Goal: Register for event/course

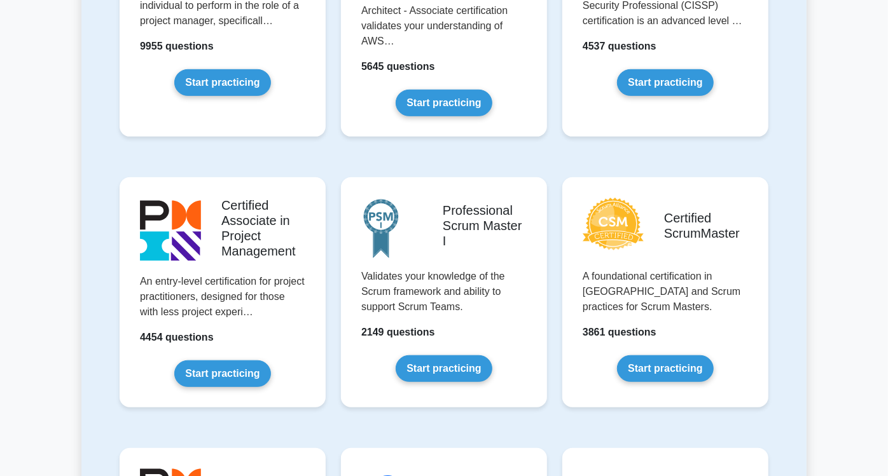
scroll to position [423, 0]
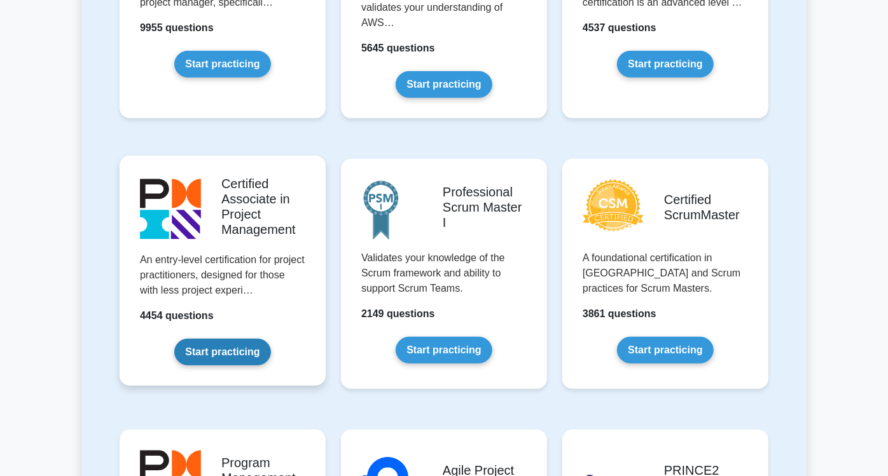
click at [202, 339] on link "Start practicing" at bounding box center [222, 352] width 96 height 27
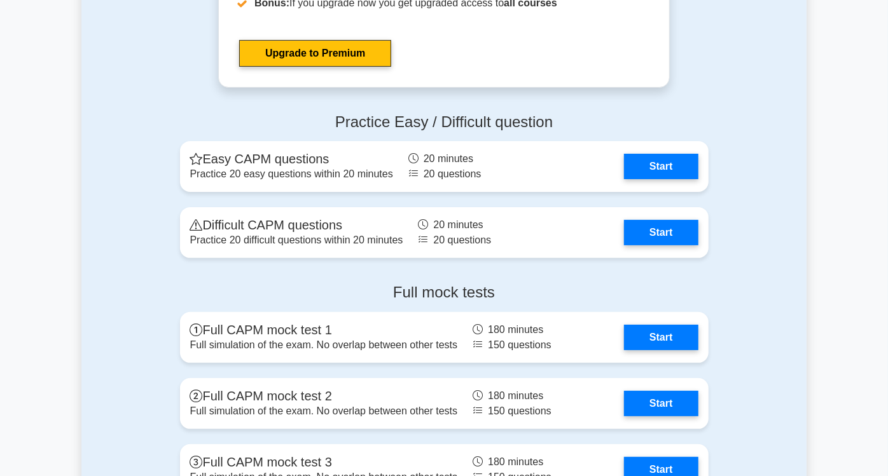
scroll to position [3108, 0]
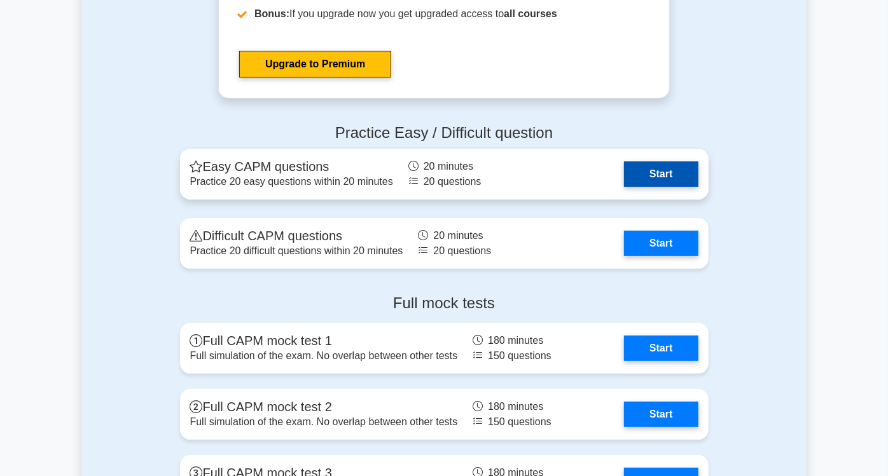
click at [698, 162] on link "Start" at bounding box center [661, 174] width 74 height 25
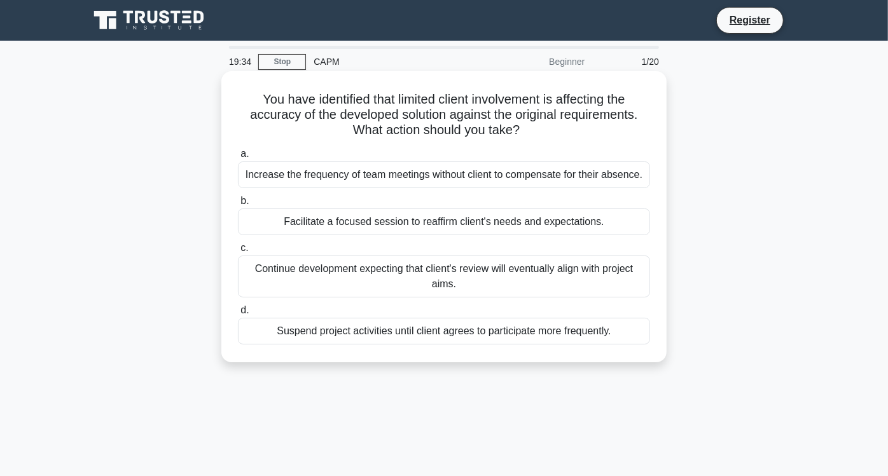
click at [577, 217] on div "Facilitate a focused session to reaffirm client's needs and expectations." at bounding box center [444, 222] width 412 height 27
click at [238, 205] on input "b. Facilitate a focused session to reaffirm client's needs and expectations." at bounding box center [238, 201] width 0 height 8
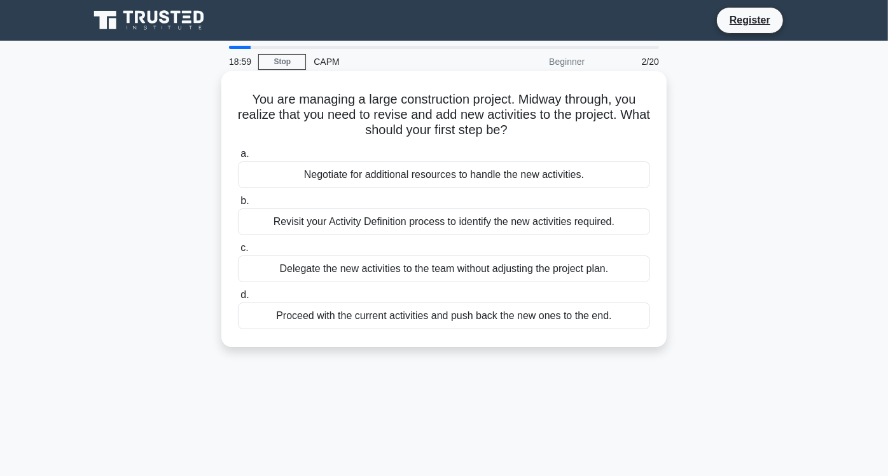
click at [616, 217] on div "Revisit your Activity Definition process to identify the new activities require…" at bounding box center [444, 222] width 412 height 27
click at [238, 205] on input "b. Revisit your Activity Definition process to identify the new activities requ…" at bounding box center [238, 201] width 0 height 8
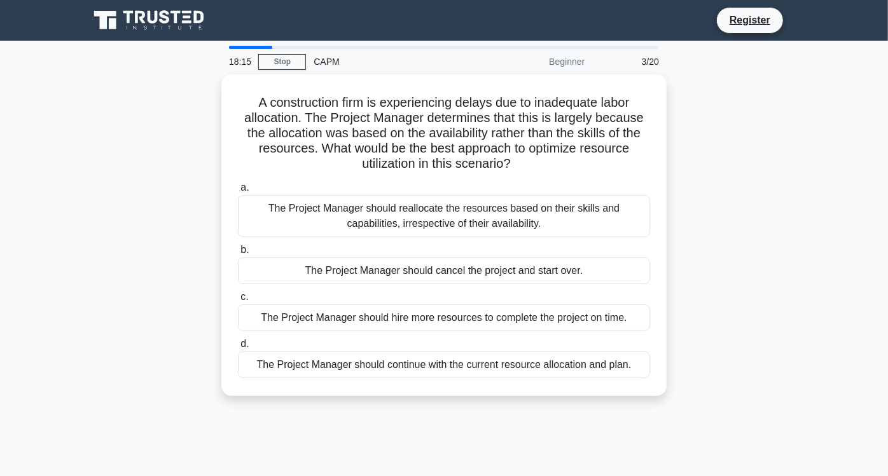
click at [616, 217] on div "The Project Manager should reallocate the resources based on their skills and c…" at bounding box center [444, 216] width 412 height 42
click at [238, 192] on input "a. The Project Manager should reallocate the resources based on their skills an…" at bounding box center [238, 188] width 0 height 8
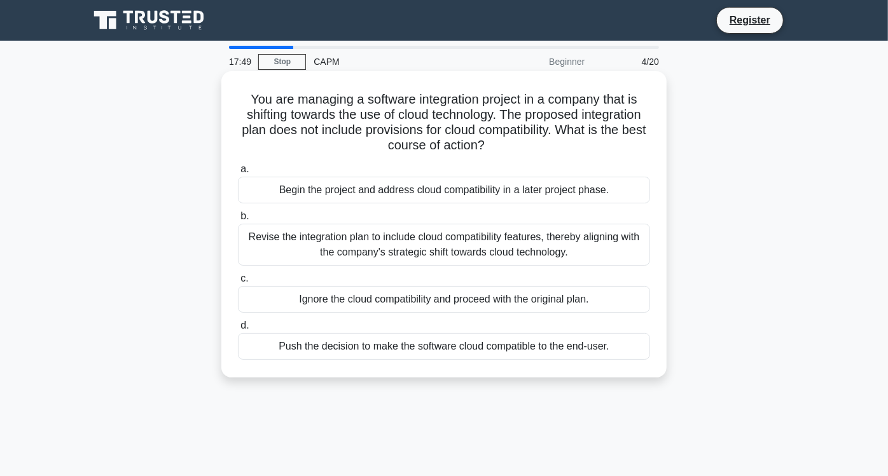
click at [619, 236] on div "Revise the integration plan to include cloud compatibility features, thereby al…" at bounding box center [444, 245] width 412 height 42
click at [238, 221] on input "b. Revise the integration plan to include cloud compatibility features, thereby…" at bounding box center [238, 216] width 0 height 8
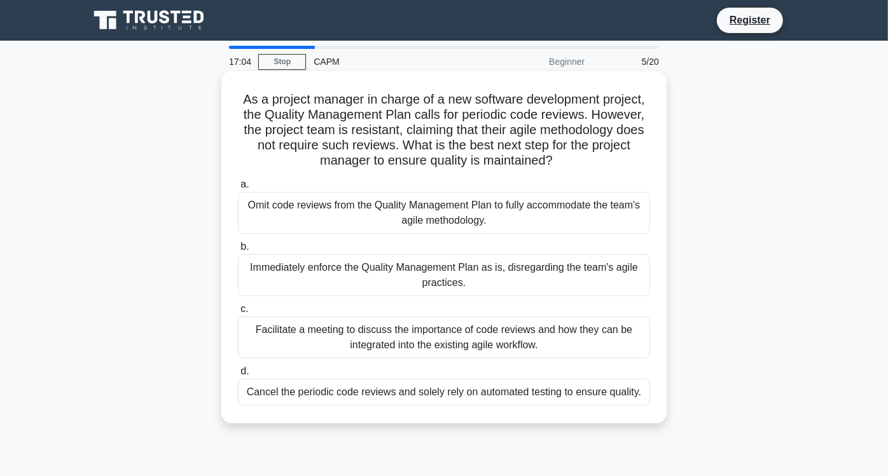
click at [636, 331] on div "Facilitate a meeting to discuss the importance of code reviews and how they can…" at bounding box center [444, 338] width 412 height 42
click at [238, 313] on input "c. Facilitate a meeting to discuss the importance of code reviews and how they …" at bounding box center [238, 309] width 0 height 8
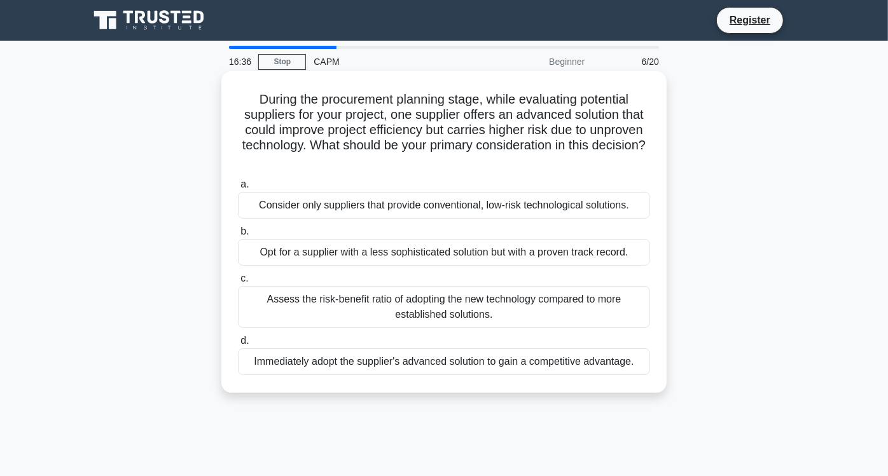
click at [621, 312] on div "Assess the risk-benefit ratio of adopting the new technology compared to more e…" at bounding box center [444, 307] width 412 height 42
click at [238, 283] on input "c. Assess the risk-benefit ratio of adopting the new technology compared to mor…" at bounding box center [238, 279] width 0 height 8
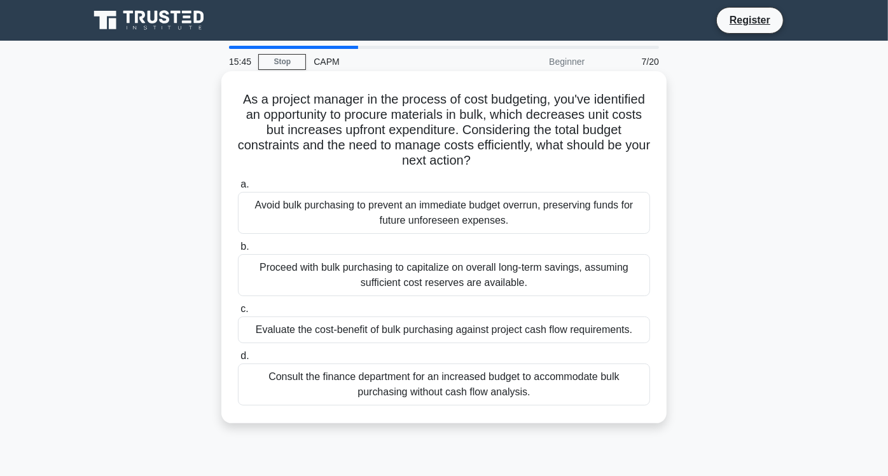
click at [616, 329] on div "Evaluate the cost-benefit of bulk purchasing against project cash flow requirem…" at bounding box center [444, 330] width 412 height 27
click at [238, 313] on input "c. Evaluate the cost-benefit of bulk purchasing against project cash flow requi…" at bounding box center [238, 309] width 0 height 8
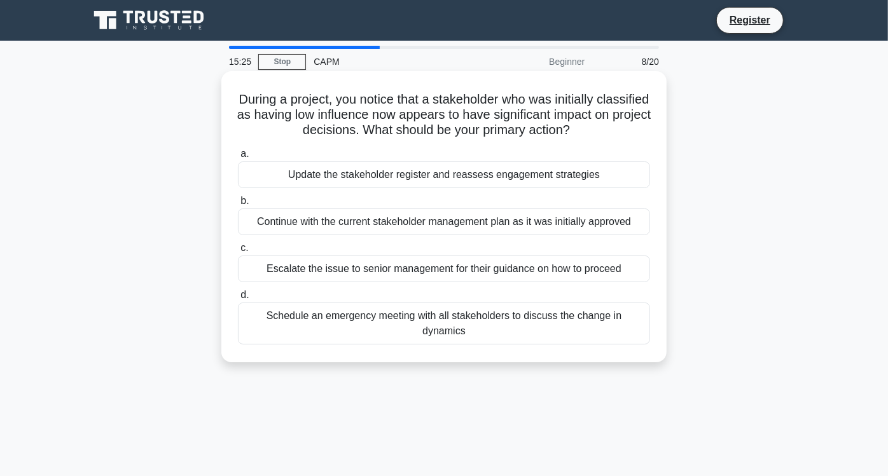
click at [572, 178] on div "Update the stakeholder register and reassess engagement strategies" at bounding box center [444, 175] width 412 height 27
click at [238, 158] on input "a. Update the stakeholder register and reassess engagement strategies" at bounding box center [238, 154] width 0 height 8
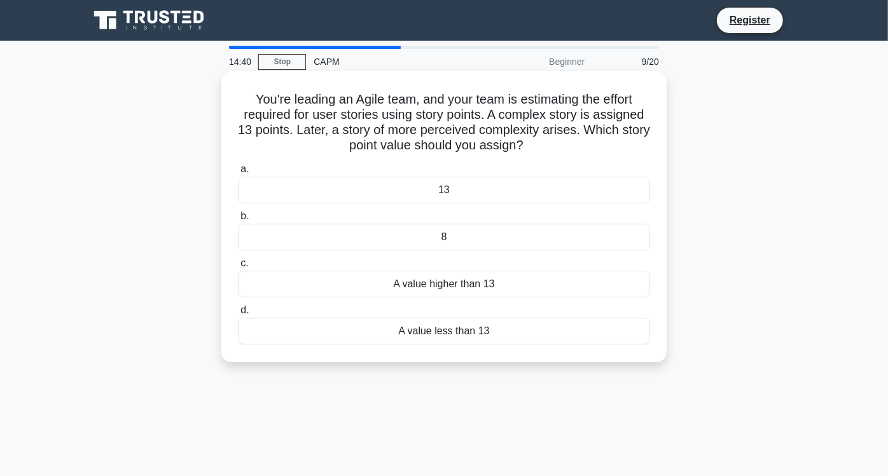
click at [499, 197] on div "13" at bounding box center [444, 190] width 412 height 27
click at [238, 174] on input "a. 13" at bounding box center [238, 169] width 0 height 8
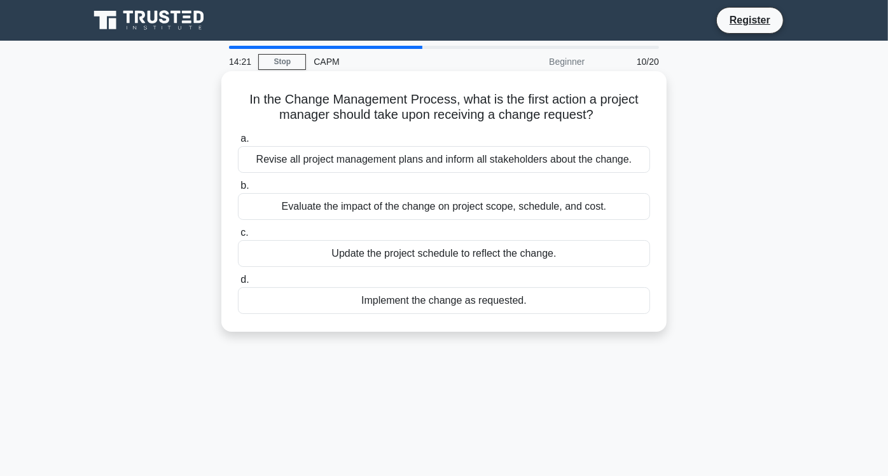
click at [504, 206] on div "Evaluate the impact of the change on project scope, schedule, and cost." at bounding box center [444, 206] width 412 height 27
click at [238, 190] on input "b. Evaluate the impact of the change on project scope, schedule, and cost." at bounding box center [238, 186] width 0 height 8
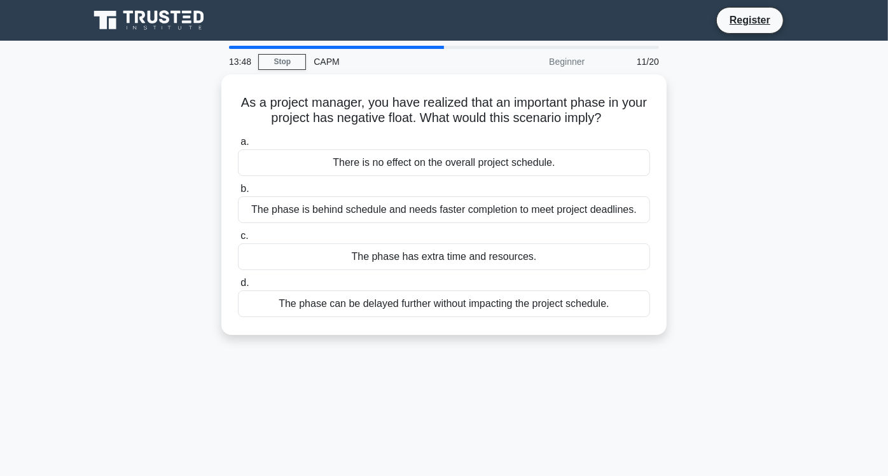
click at [504, 206] on div "The phase is behind schedule and needs faster completion to meet project deadli…" at bounding box center [444, 209] width 412 height 27
click at [238, 193] on input "b. The phase is behind schedule and needs faster completion to meet project dea…" at bounding box center [238, 189] width 0 height 8
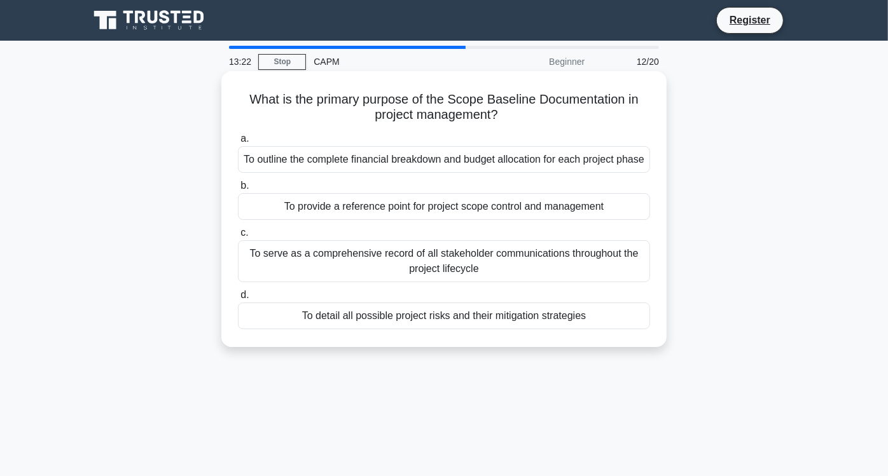
click at [510, 220] on div "To provide a reference point for project scope control and management" at bounding box center [444, 206] width 412 height 27
click at [238, 190] on input "b. To provide a reference point for project scope control and management" at bounding box center [238, 186] width 0 height 8
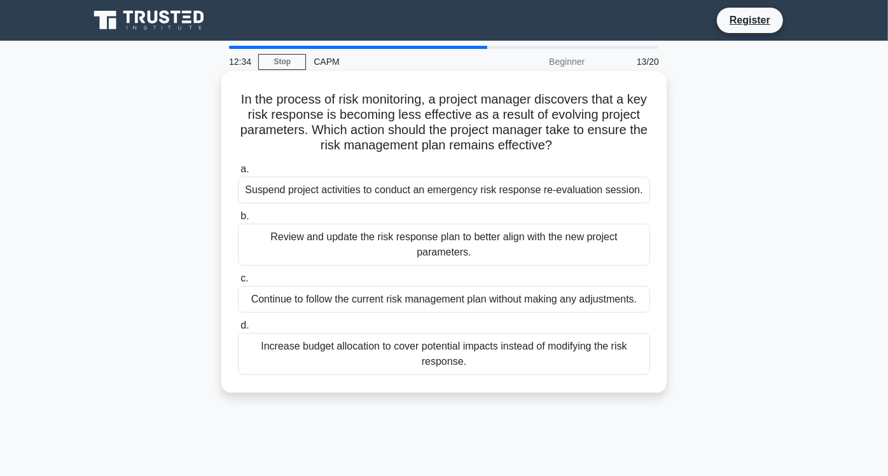
click at [505, 240] on div "Review and update the risk response plan to better align with the new project p…" at bounding box center [444, 245] width 412 height 42
click at [238, 221] on input "b. Review and update the risk response plan to better align with the new projec…" at bounding box center [238, 216] width 0 height 8
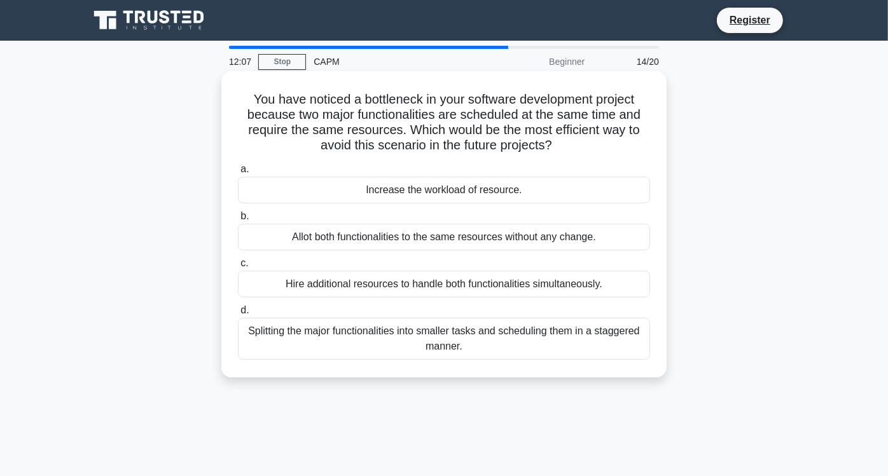
click at [490, 283] on div "Hire additional resources to handle both functionalities simultaneously." at bounding box center [444, 284] width 412 height 27
click at [238, 268] on input "c. Hire additional resources to handle both functionalities simultaneously." at bounding box center [238, 263] width 0 height 8
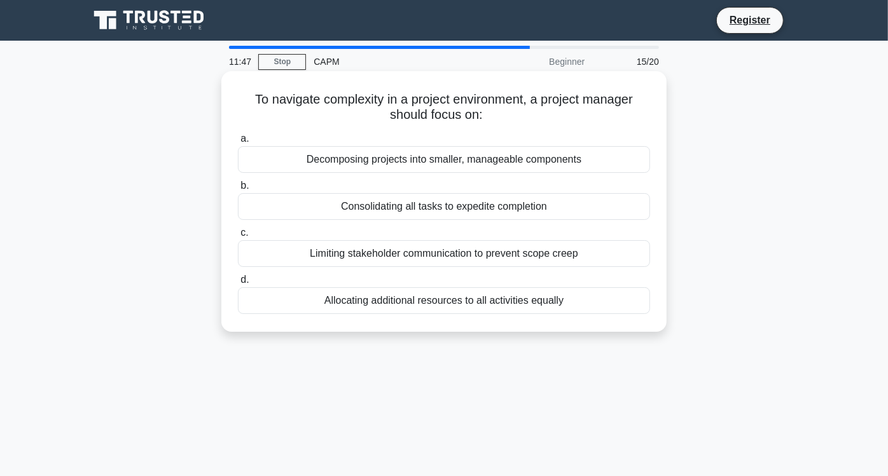
click at [382, 161] on div "Decomposing projects into smaller, manageable components" at bounding box center [444, 159] width 412 height 27
click at [238, 143] on input "a. Decomposing projects into smaller, manageable components" at bounding box center [238, 139] width 0 height 8
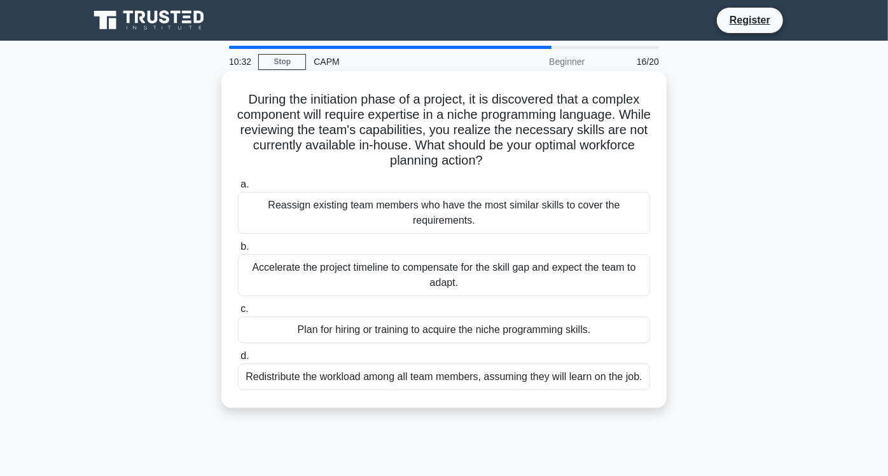
click at [402, 329] on div "Plan for hiring or training to acquire the niche programming skills." at bounding box center [444, 330] width 412 height 27
click at [238, 313] on input "c. Plan for hiring or training to acquire the niche programming skills." at bounding box center [238, 309] width 0 height 8
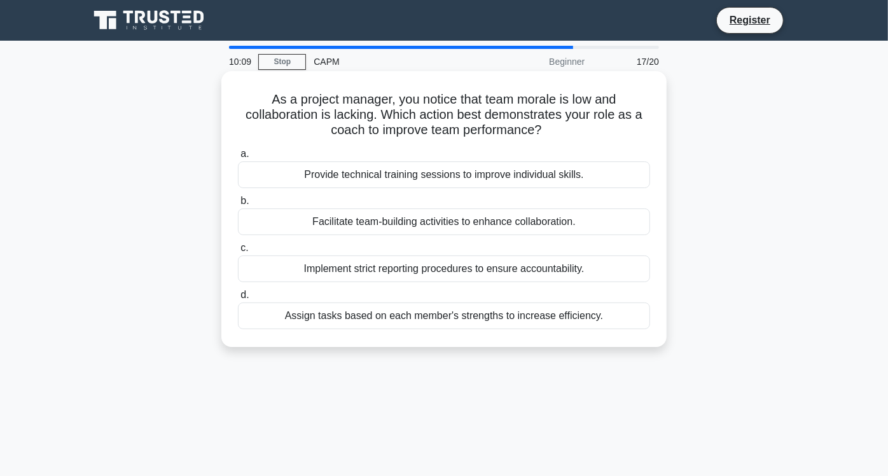
click at [577, 221] on div "Facilitate team-building activities to enhance collaboration." at bounding box center [444, 222] width 412 height 27
click at [238, 205] on input "b. Facilitate team-building activities to enhance collaboration." at bounding box center [238, 201] width 0 height 8
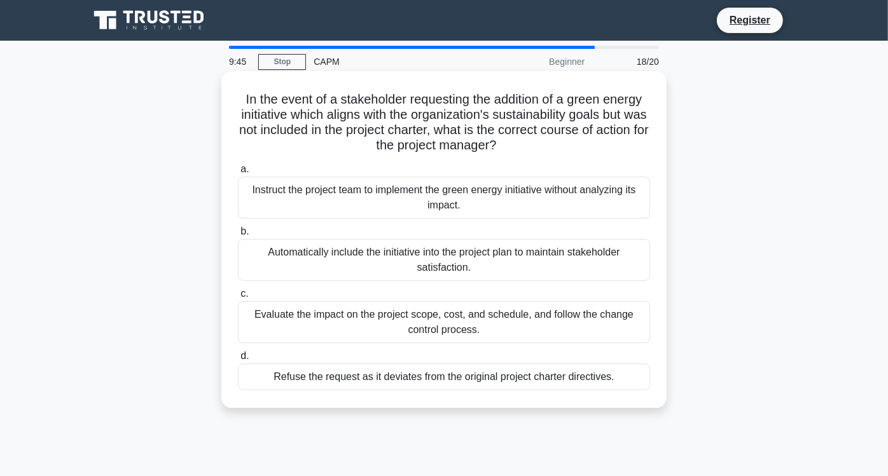
click at [318, 327] on div "Evaluate the impact on the project scope, cost, and schedule, and follow the ch…" at bounding box center [444, 322] width 412 height 42
click at [238, 298] on input "c. Evaluate the impact on the project scope, cost, and schedule, and follow the…" at bounding box center [238, 294] width 0 height 8
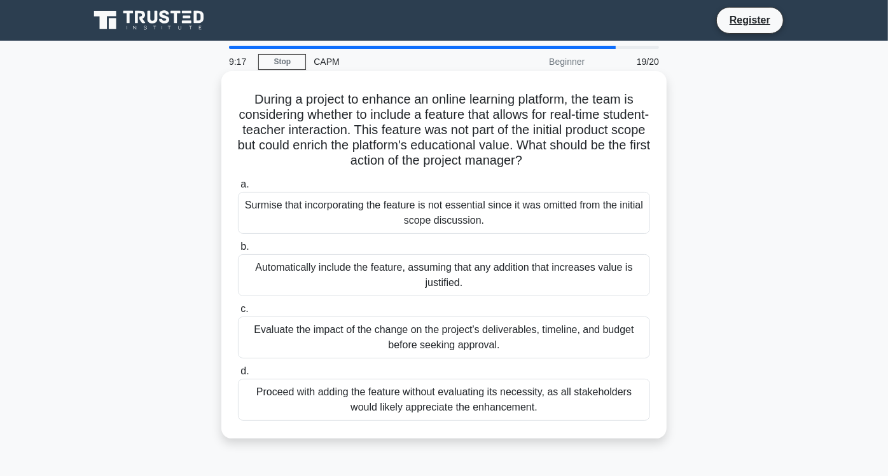
click at [563, 340] on div "Evaluate the impact of the change on the project's deliverables, timeline, and …" at bounding box center [444, 338] width 412 height 42
click at [238, 313] on input "c. Evaluate the impact of the change on the project's deliverables, timeline, a…" at bounding box center [238, 309] width 0 height 8
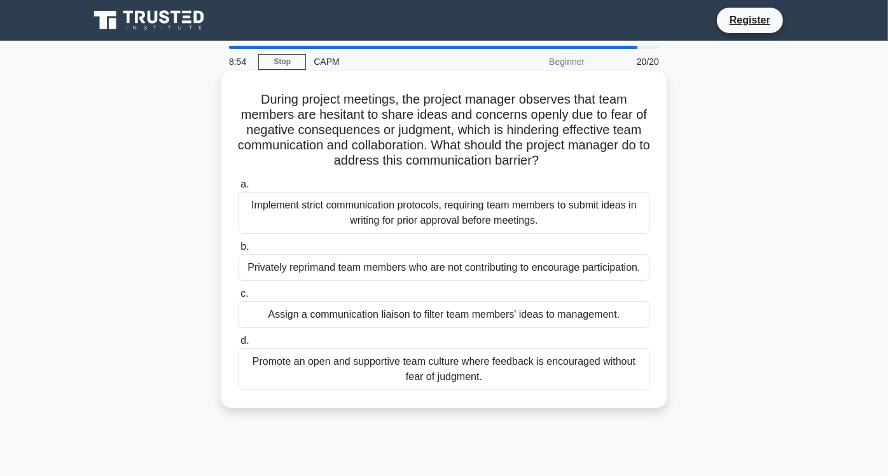
click at [412, 371] on div "Promote an open and supportive team culture where feedback is encouraged withou…" at bounding box center [444, 369] width 412 height 42
click at [238, 345] on input "d. Promote an open and supportive team culture where feedback is encouraged wit…" at bounding box center [238, 341] width 0 height 8
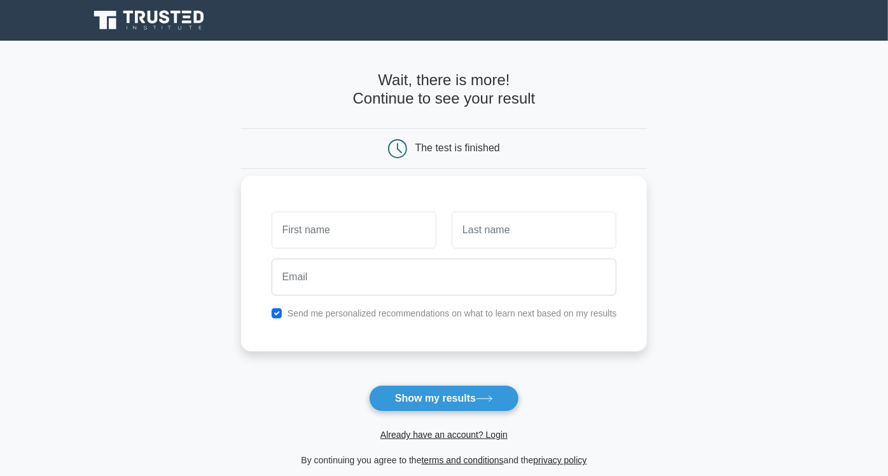
click at [352, 233] on input "text" at bounding box center [354, 230] width 165 height 37
type input "Maya"
type input "Amareen"
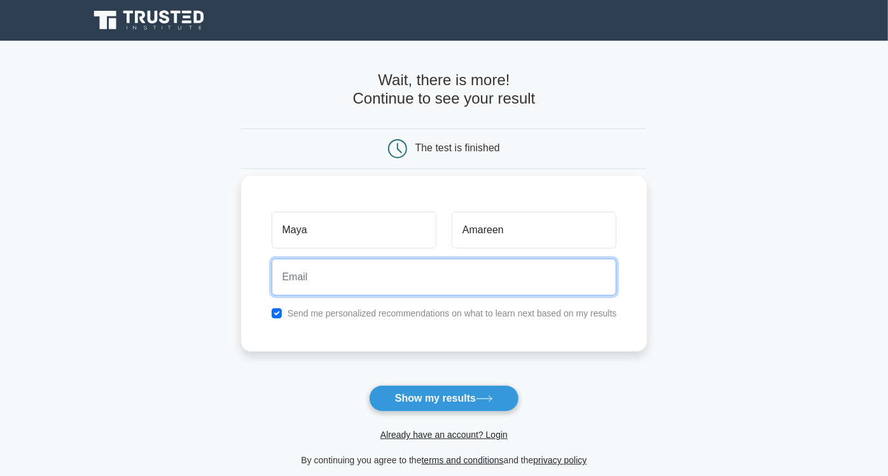
type input "maya.amareen@gmail.com"
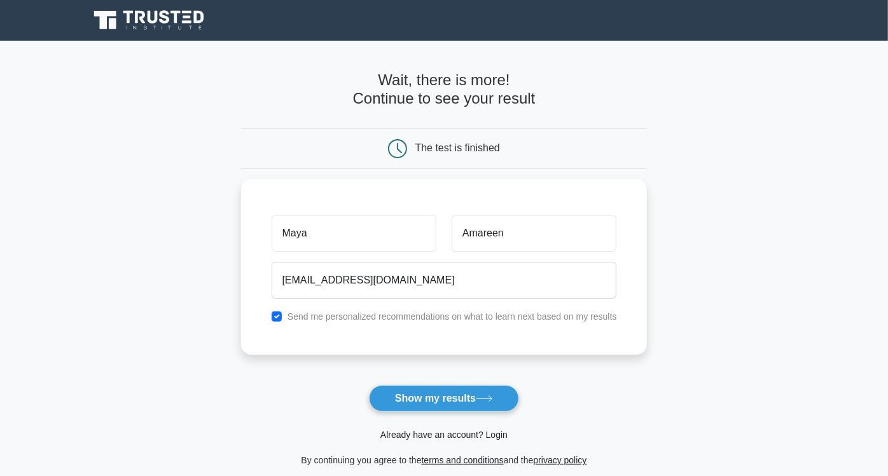
click at [481, 434] on link "Already have an account? Login" at bounding box center [443, 435] width 127 height 10
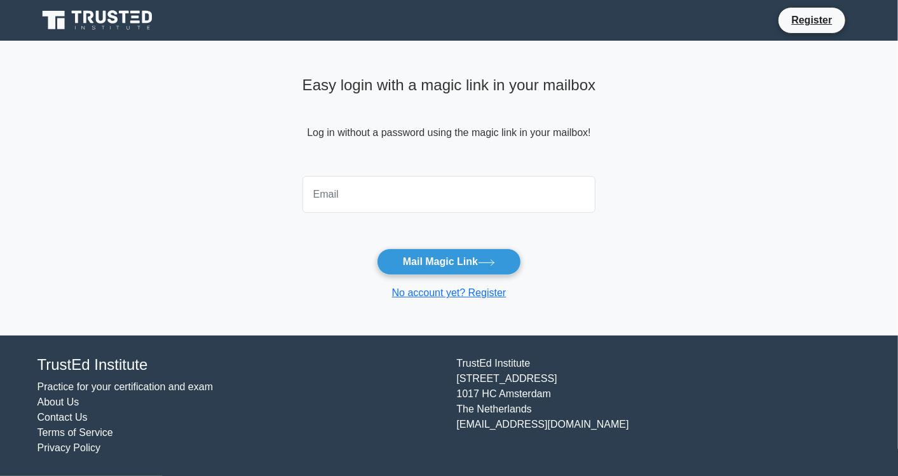
click at [380, 191] on input "email" at bounding box center [450, 194] width 294 height 37
type input "maya.amareen@gmail.com"
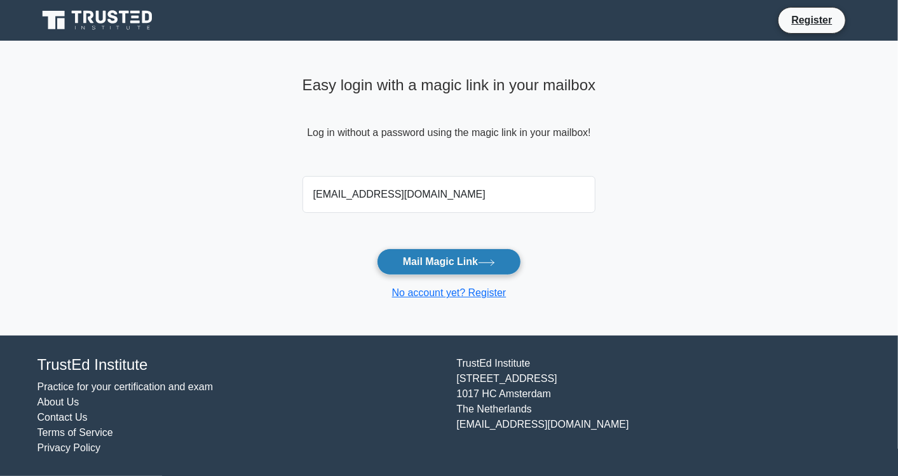
click at [495, 259] on icon at bounding box center [486, 262] width 17 height 7
